Goal: Information Seeking & Learning: Learn about a topic

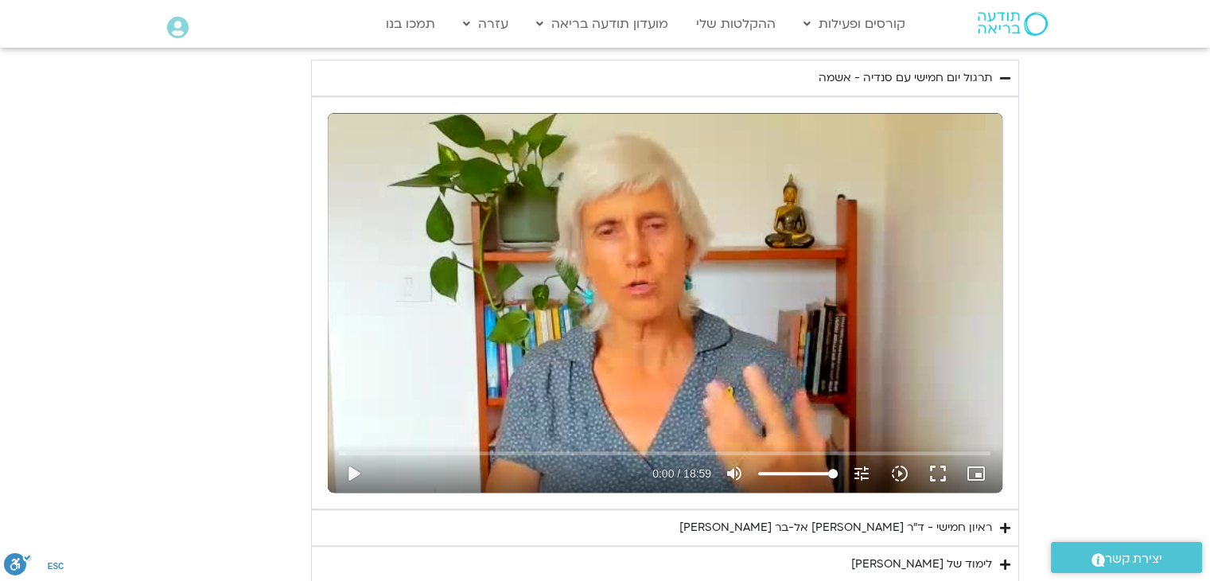
scroll to position [1512, 0]
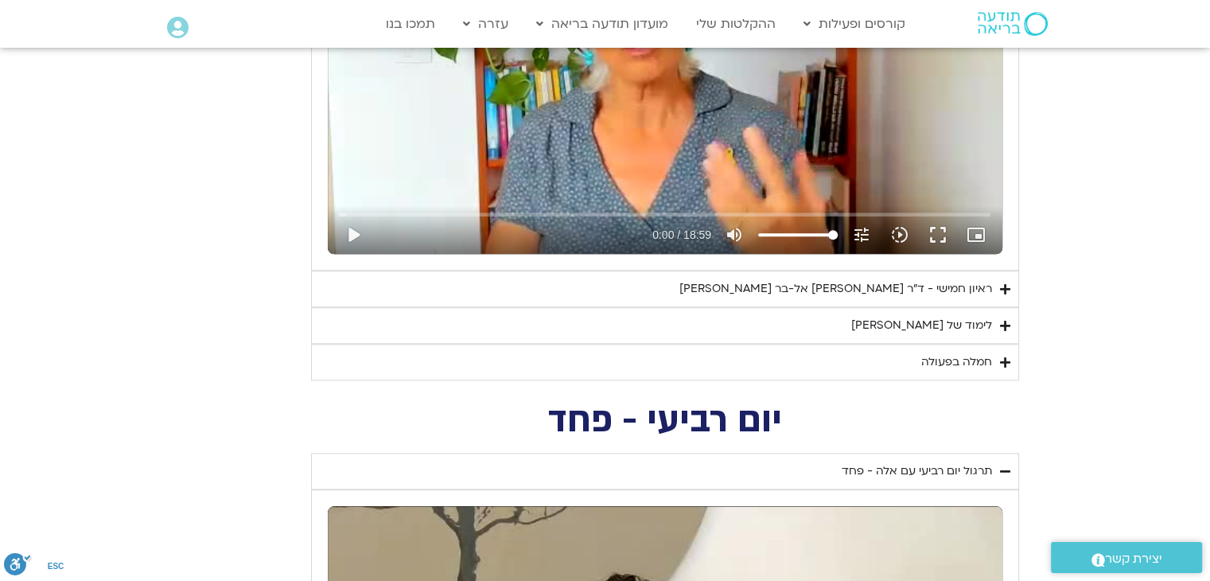
click at [899, 290] on div "ראיון חמישי - ד"ר [PERSON_NAME] אל-בר [PERSON_NAME]" at bounding box center [835, 288] width 313 height 19
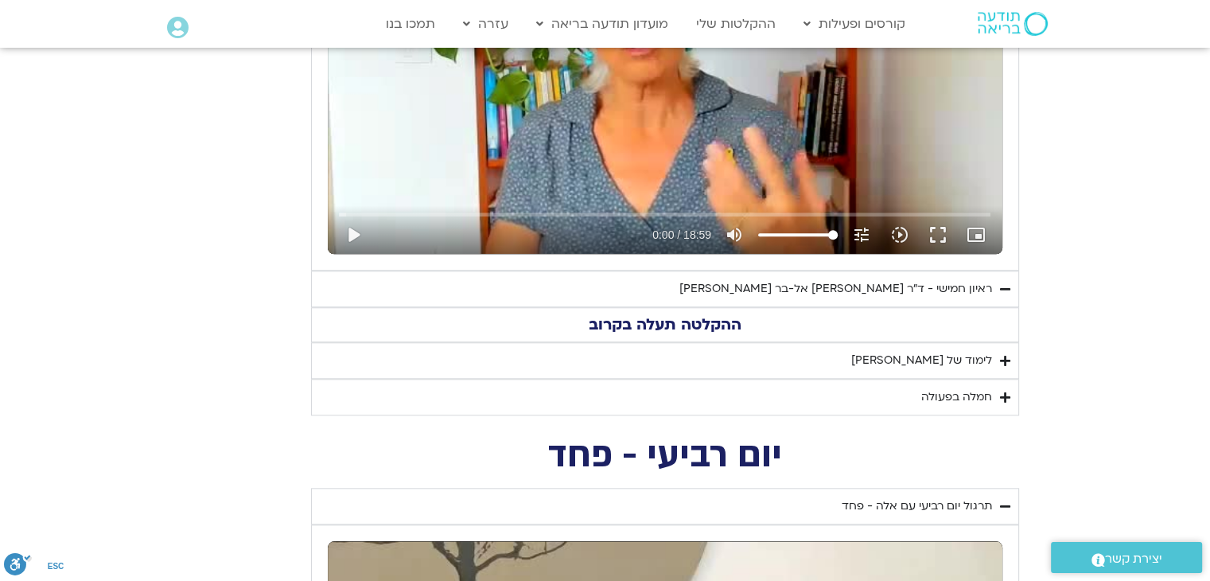
click at [866, 295] on div "ראיון חמישי - ד"ר [PERSON_NAME] אל-בר [PERSON_NAME]" at bounding box center [835, 288] width 313 height 19
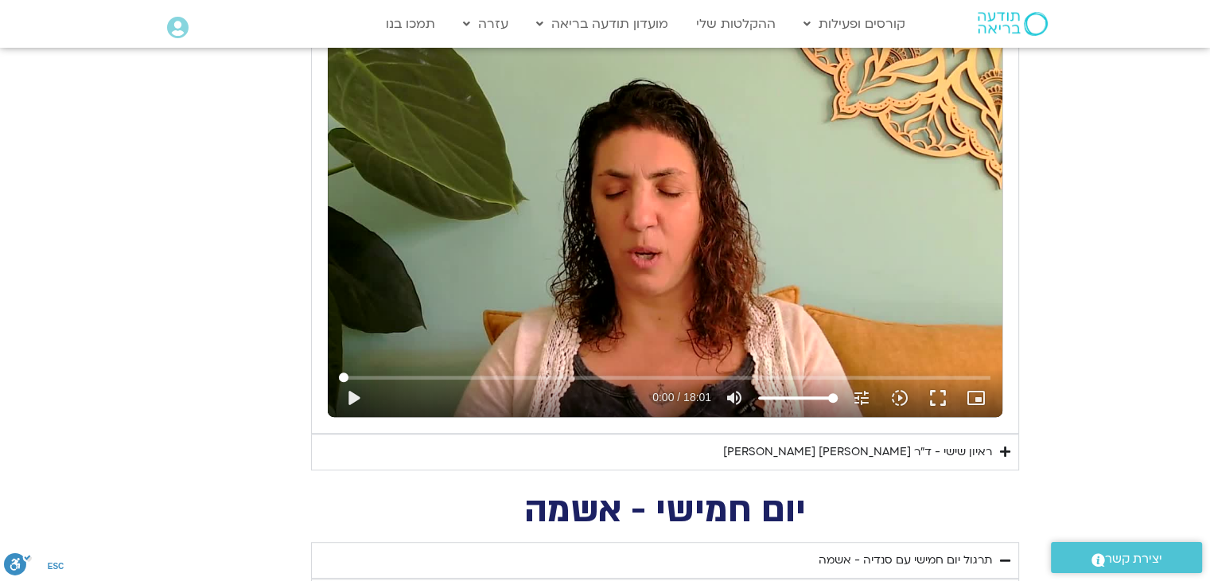
scroll to position [875, 0]
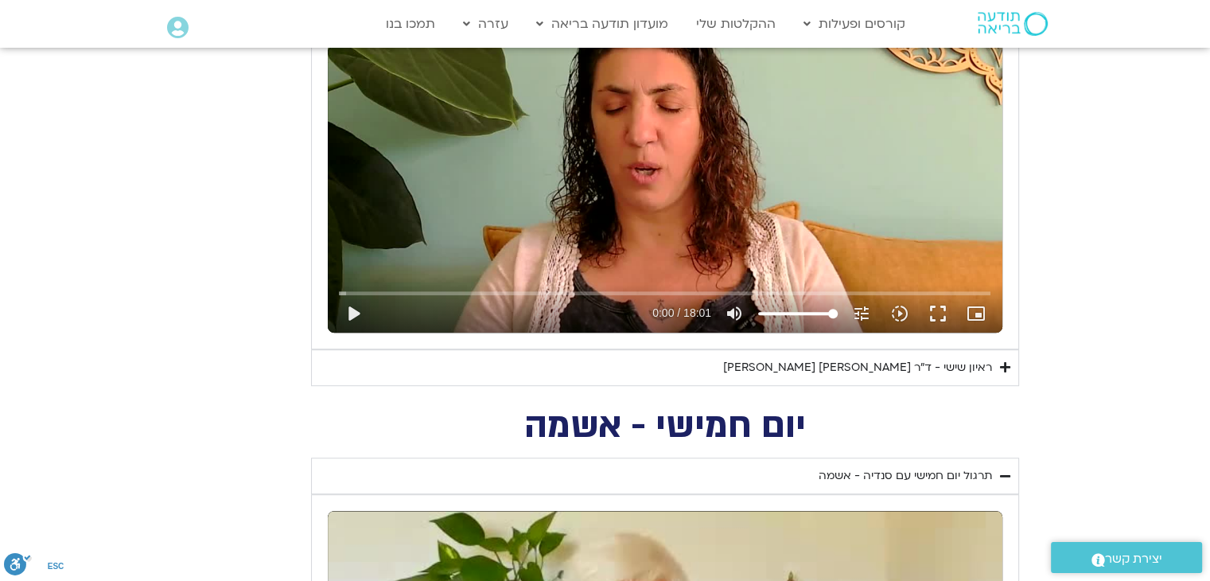
click at [975, 376] on summary "ראיון שישי - ד"ר [PERSON_NAME] [PERSON_NAME]" at bounding box center [665, 367] width 708 height 37
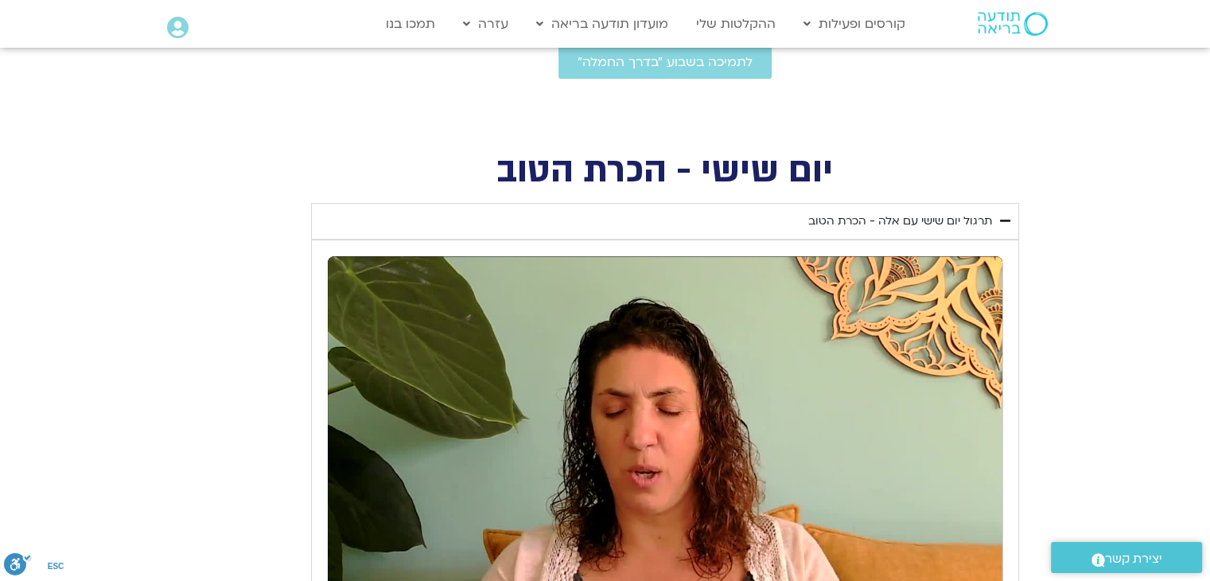
scroll to position [557, 0]
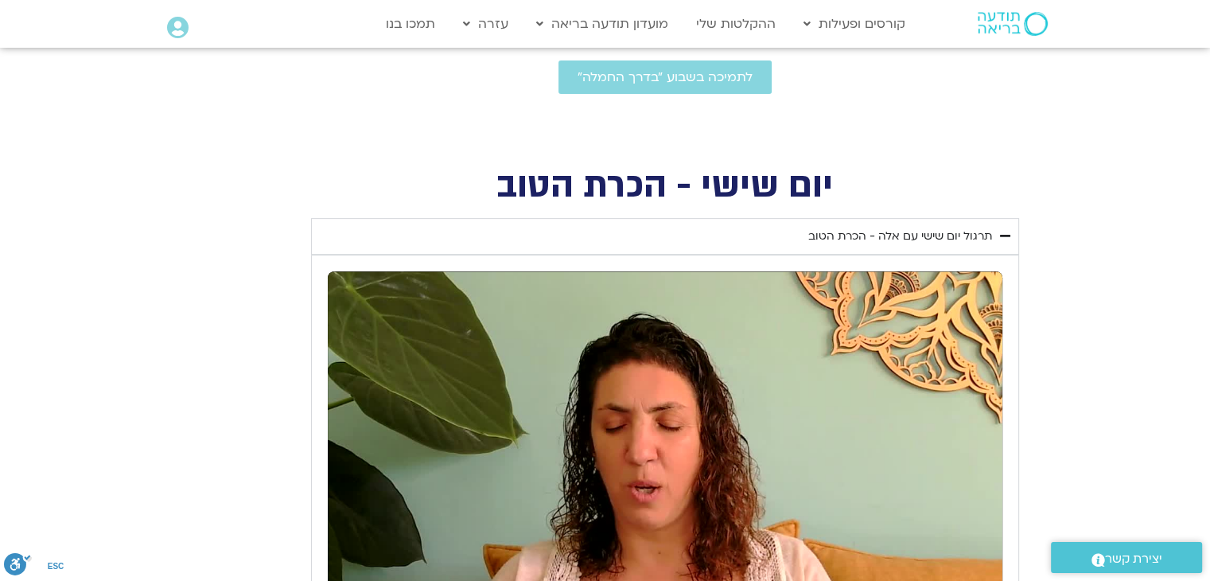
click at [915, 228] on div "תרגול יום שישי עם אלה - הכרת הטוב" at bounding box center [900, 236] width 184 height 19
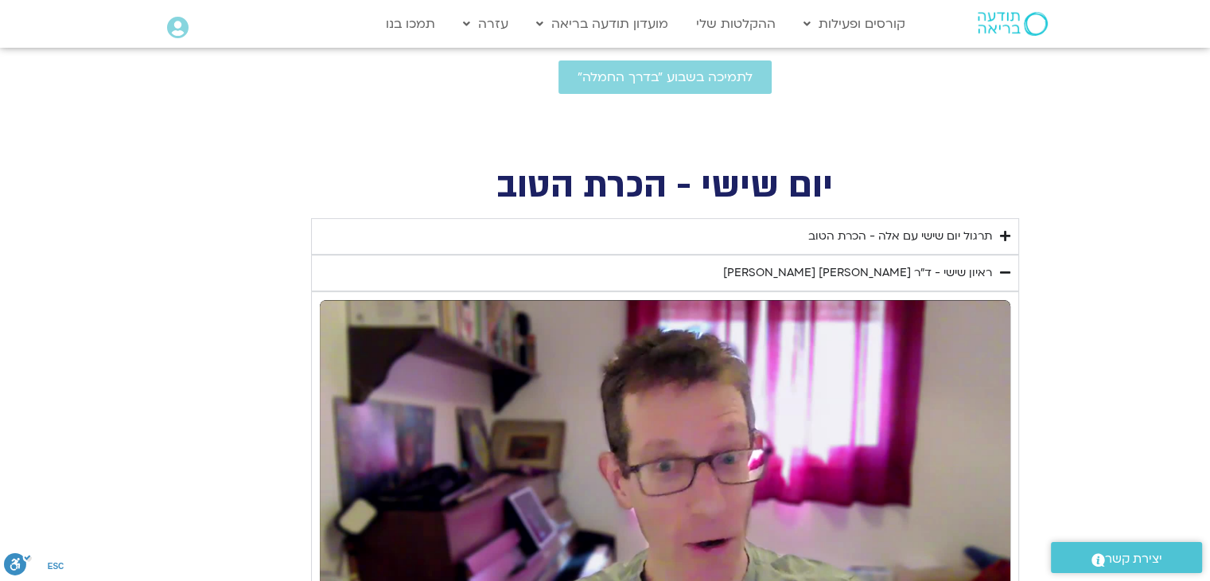
click at [938, 273] on div "ראיון שישי - ד"ר [PERSON_NAME] [PERSON_NAME]" at bounding box center [857, 272] width 269 height 19
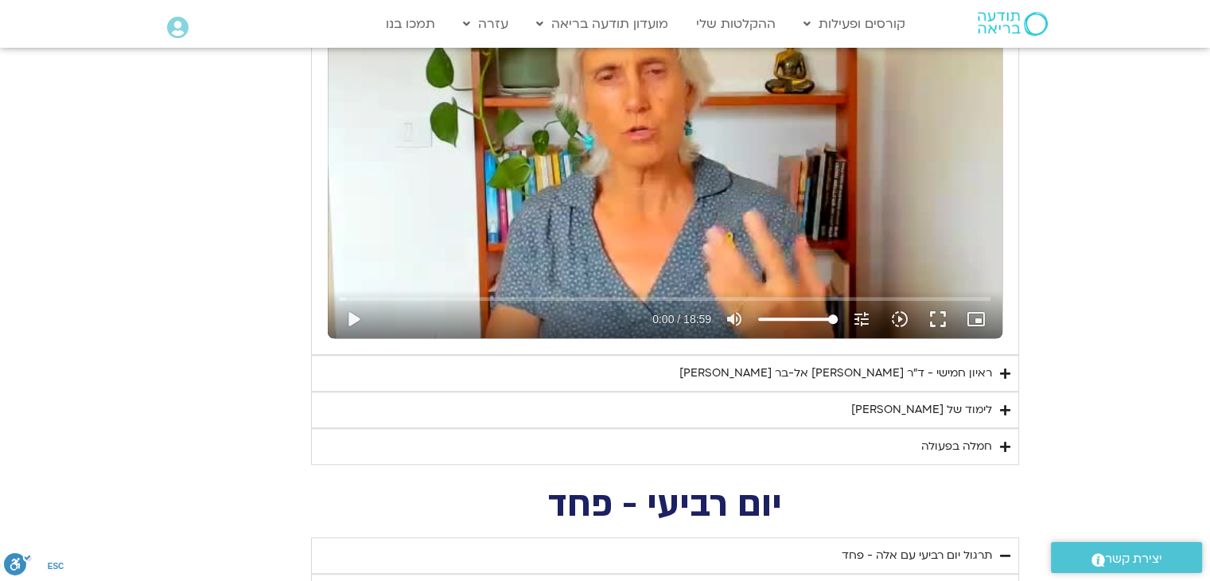
scroll to position [1114, 0]
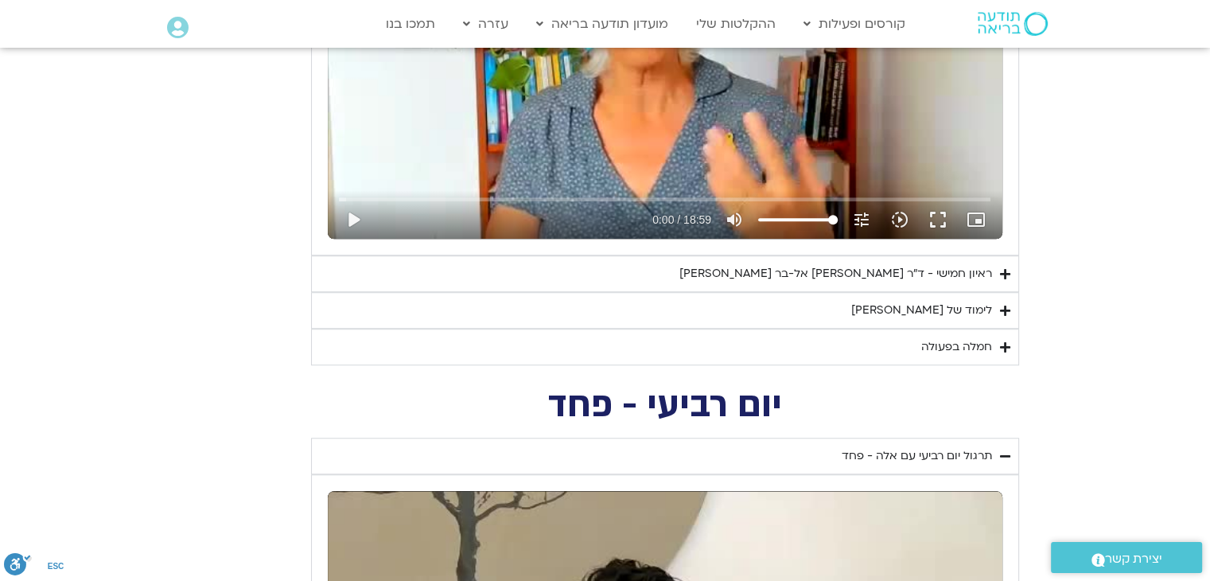
click at [930, 281] on div "ראיון חמישי - ד"ר [PERSON_NAME] אל-בר [PERSON_NAME]" at bounding box center [835, 273] width 313 height 19
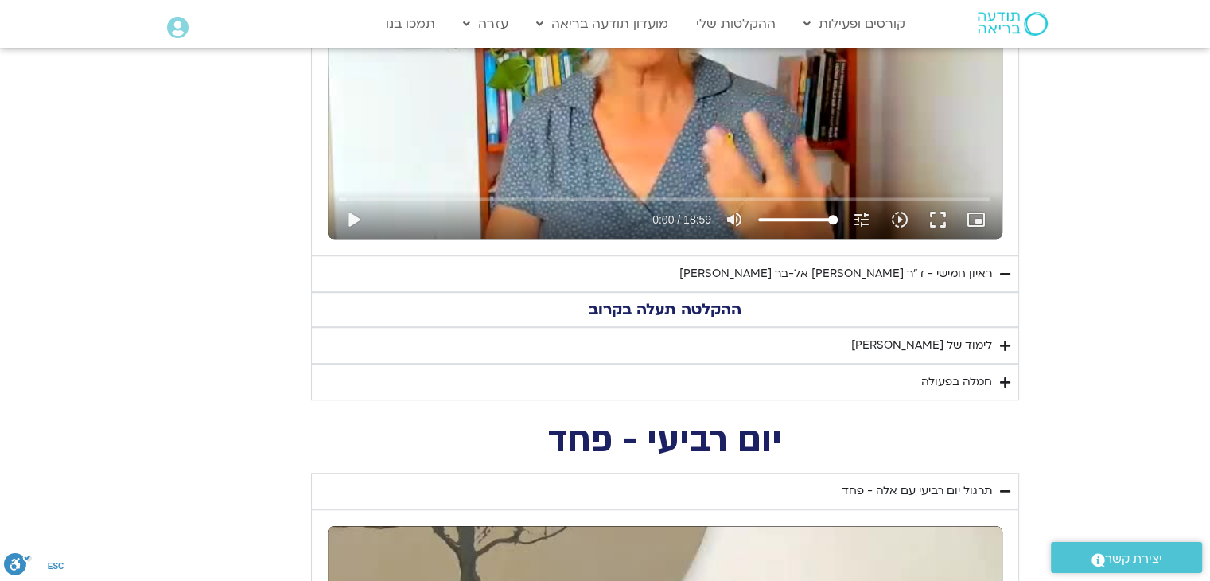
click at [930, 281] on div "ראיון חמישי - ד"ר [PERSON_NAME] אל-בר [PERSON_NAME]" at bounding box center [835, 273] width 313 height 19
